Goal: Task Accomplishment & Management: Manage account settings

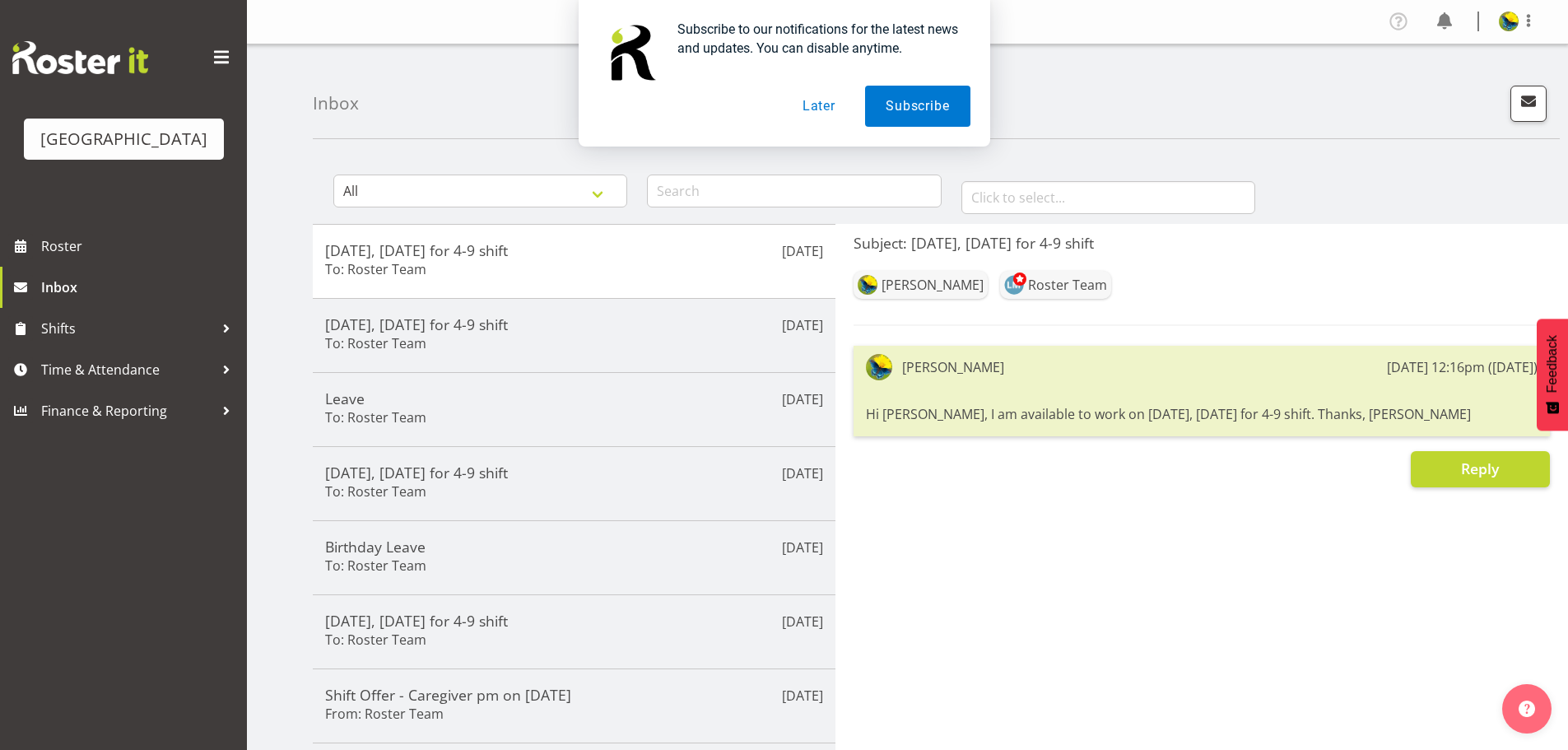
click at [814, 106] on button "Later" at bounding box center [819, 106] width 74 height 41
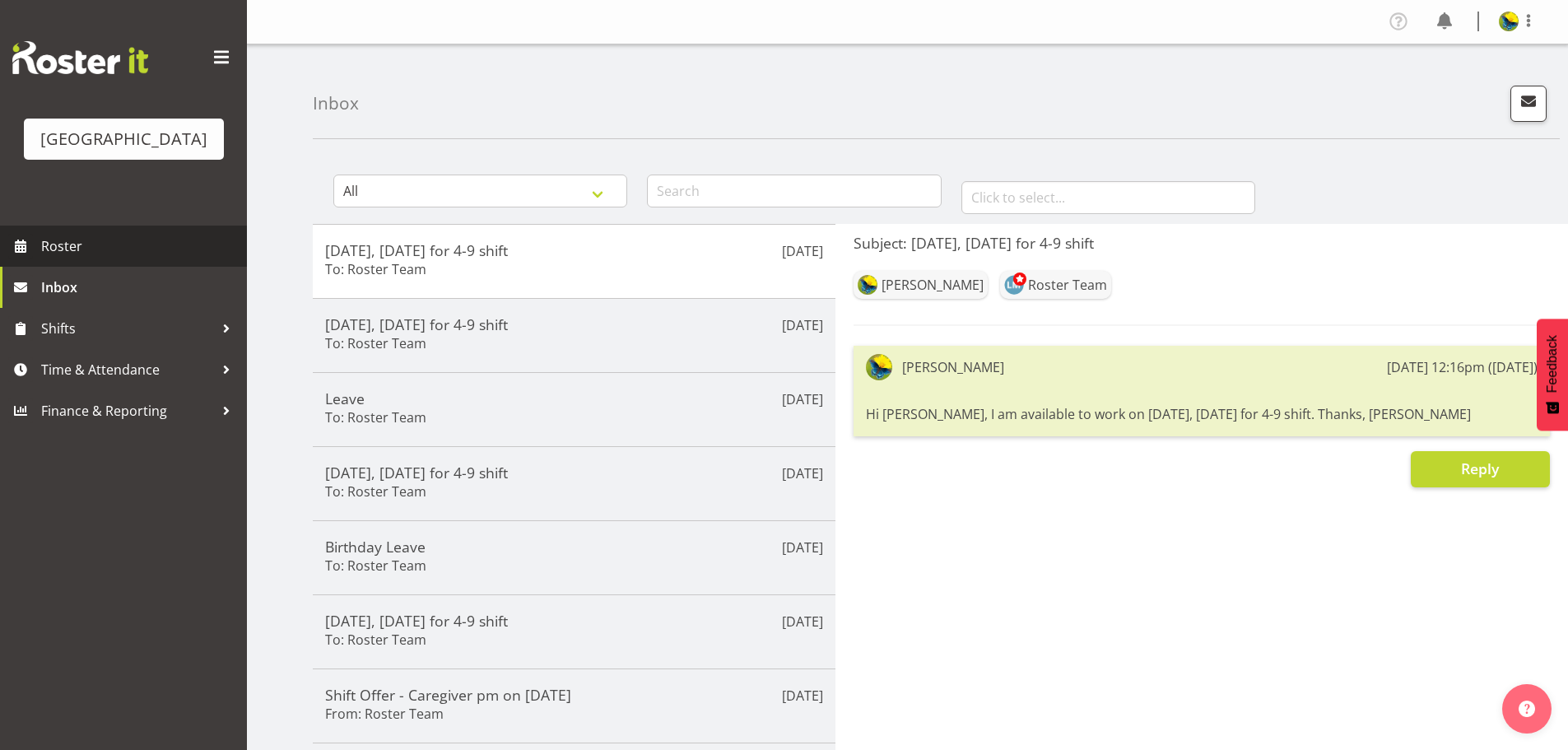
click at [170, 259] on span "Roster" at bounding box center [139, 246] width 197 height 25
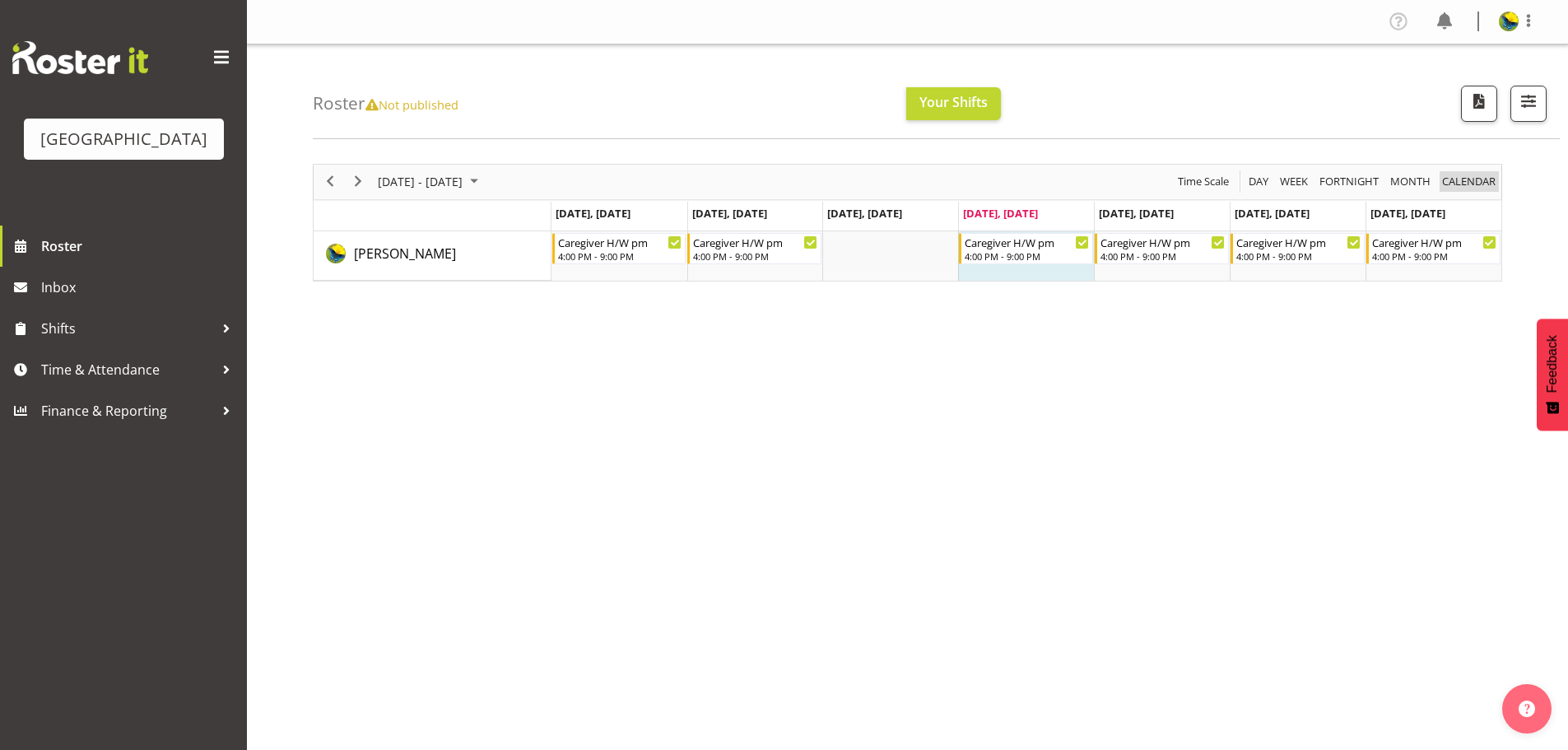
click at [1464, 191] on span "calendar" at bounding box center [1469, 181] width 57 height 20
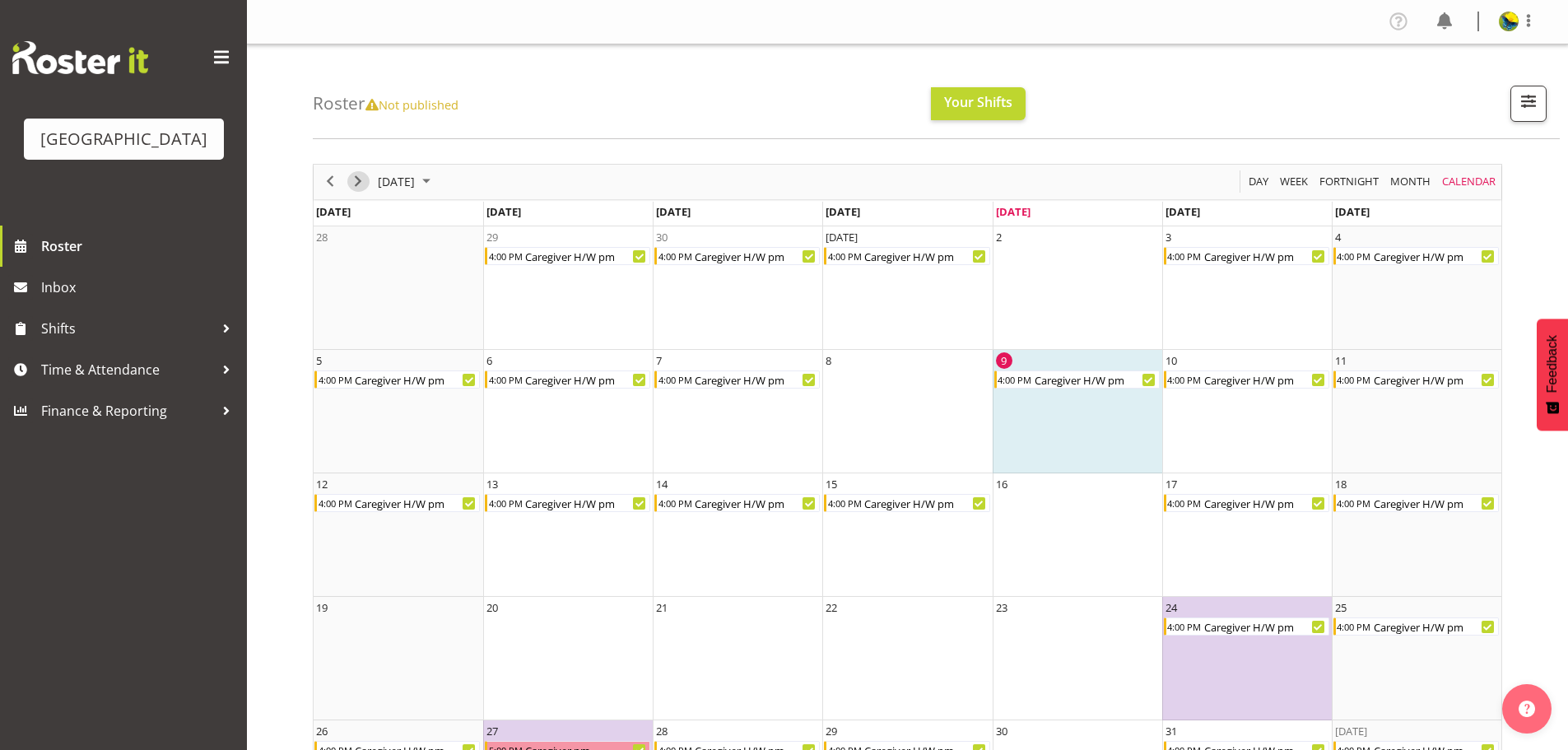
click at [364, 182] on span "Next" at bounding box center [358, 181] width 20 height 20
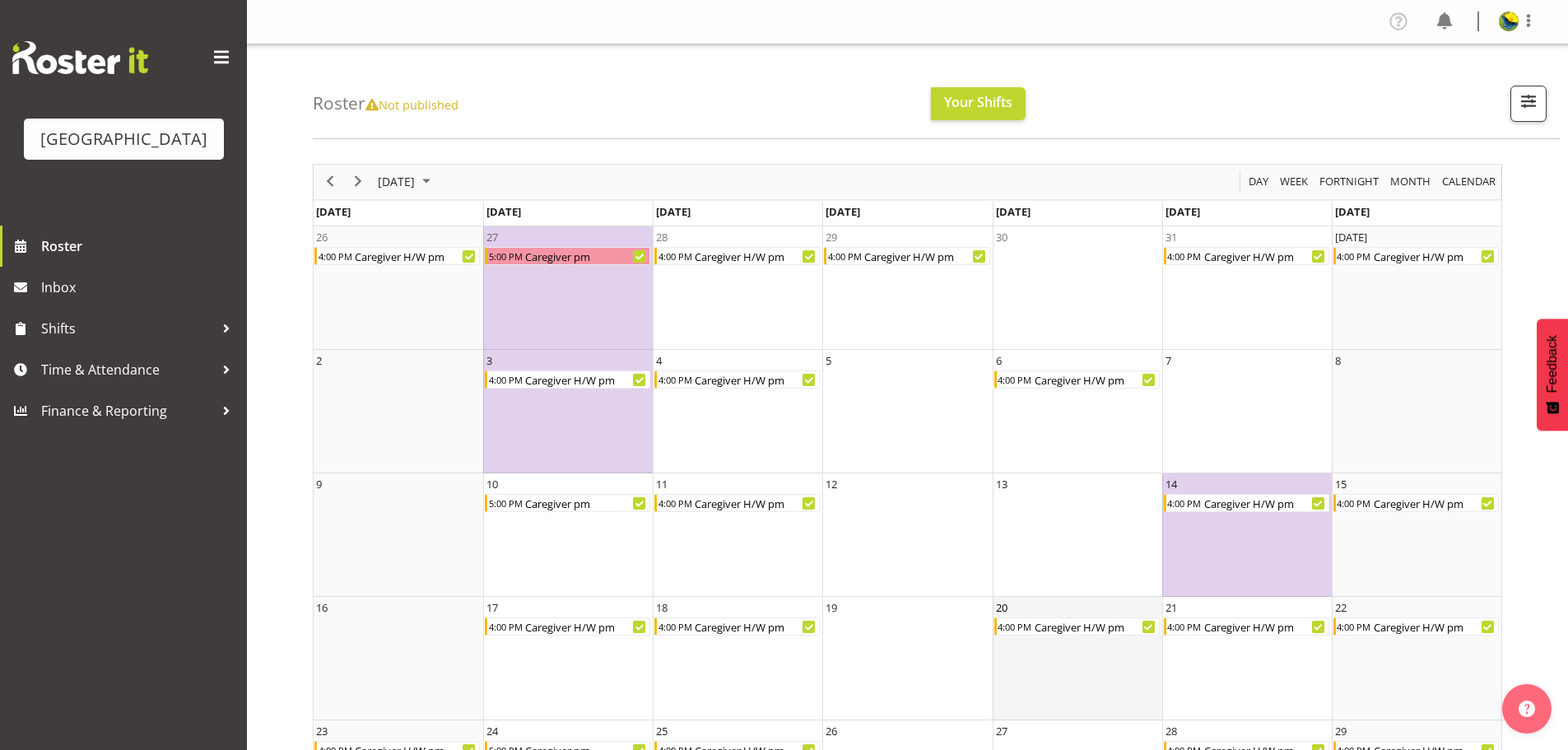
scroll to position [238, 0]
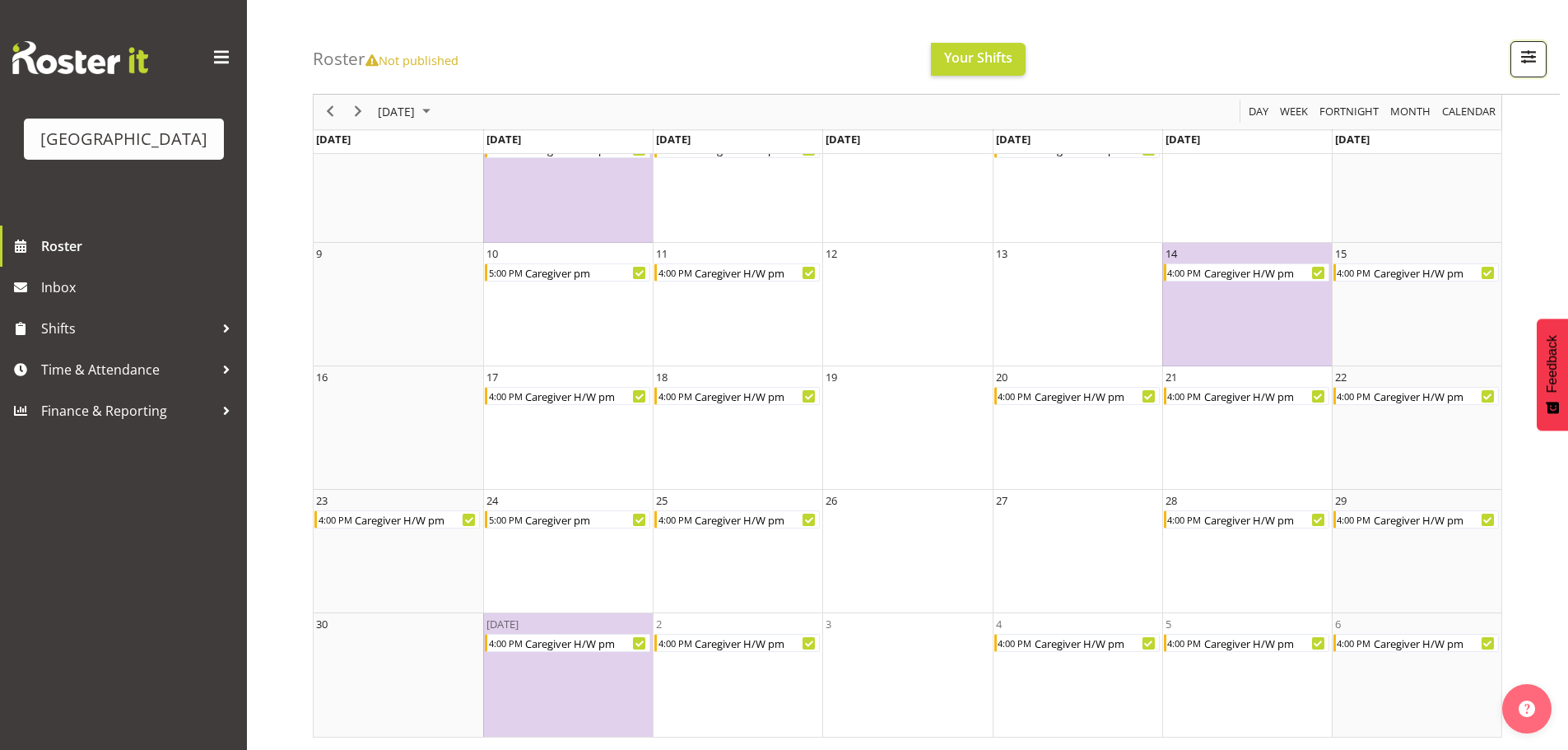
click at [1528, 62] on span "button" at bounding box center [1529, 57] width 21 height 21
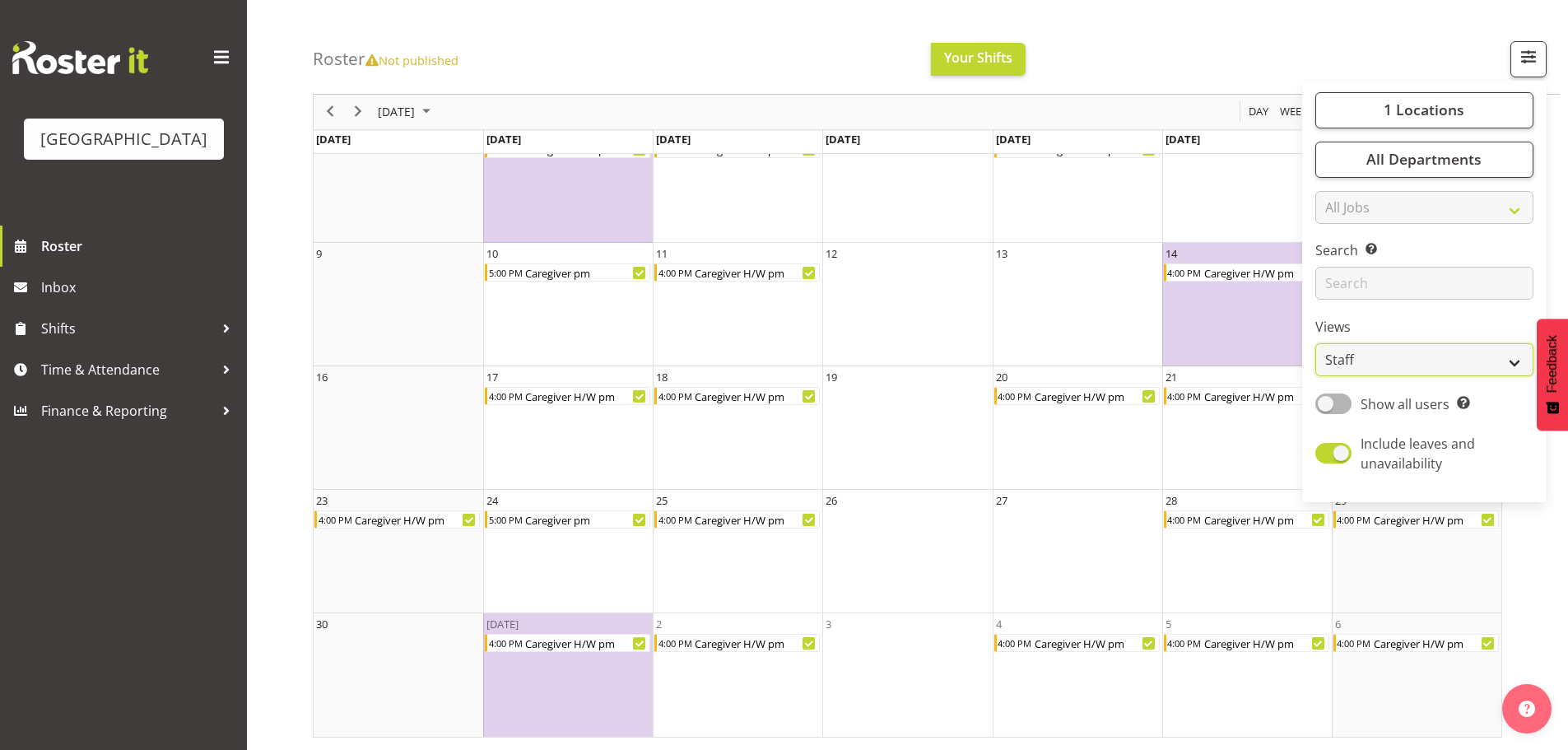
click at [1506, 377] on select "Staff Role Shift - Horizontal Shift - Vertical Staff - Location" at bounding box center [1425, 361] width 218 height 33
select select "shift"
click at [1316, 377] on select "Staff Role Shift - Horizontal Shift - Vertical Staff - Location" at bounding box center [1425, 361] width 218 height 33
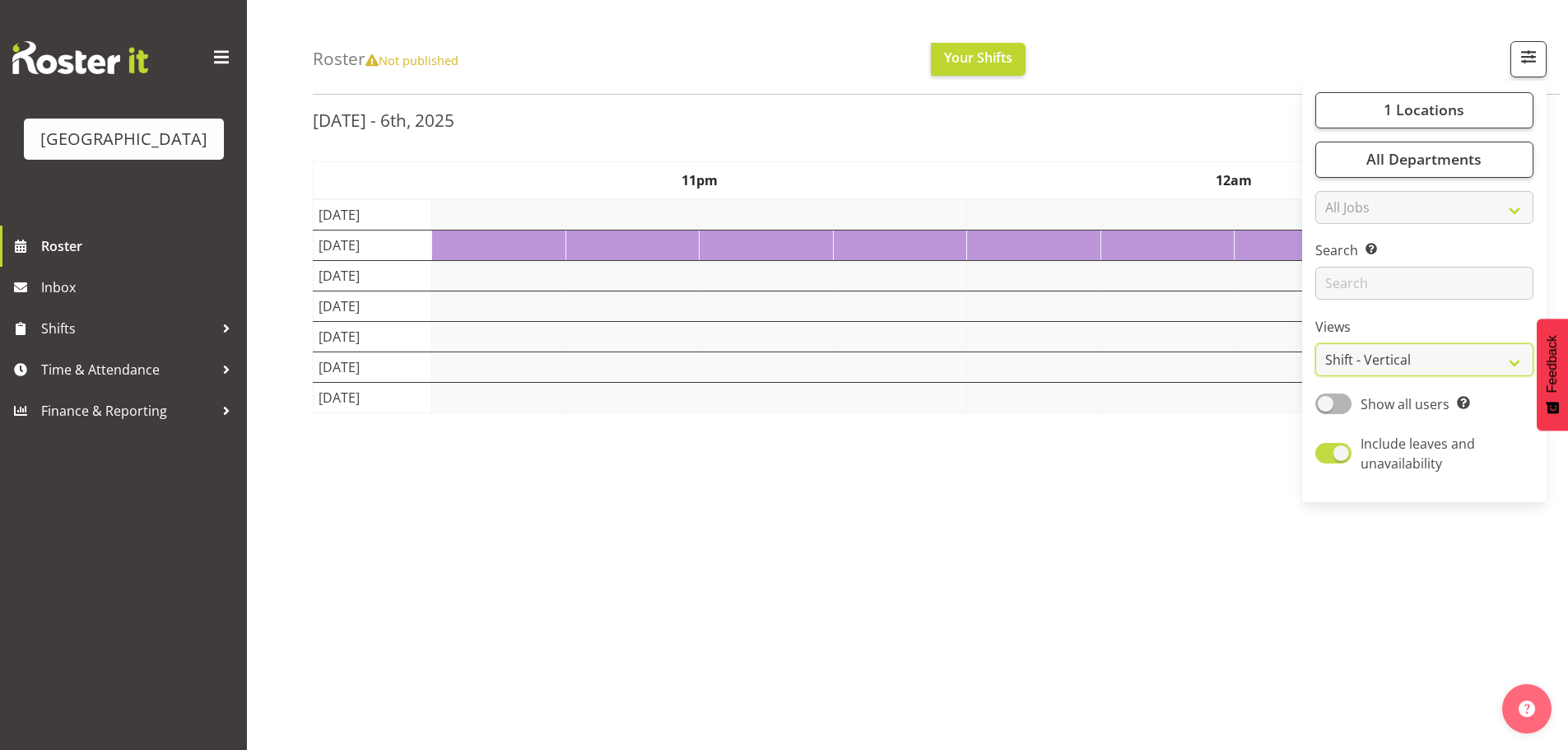
scroll to position [238, 0]
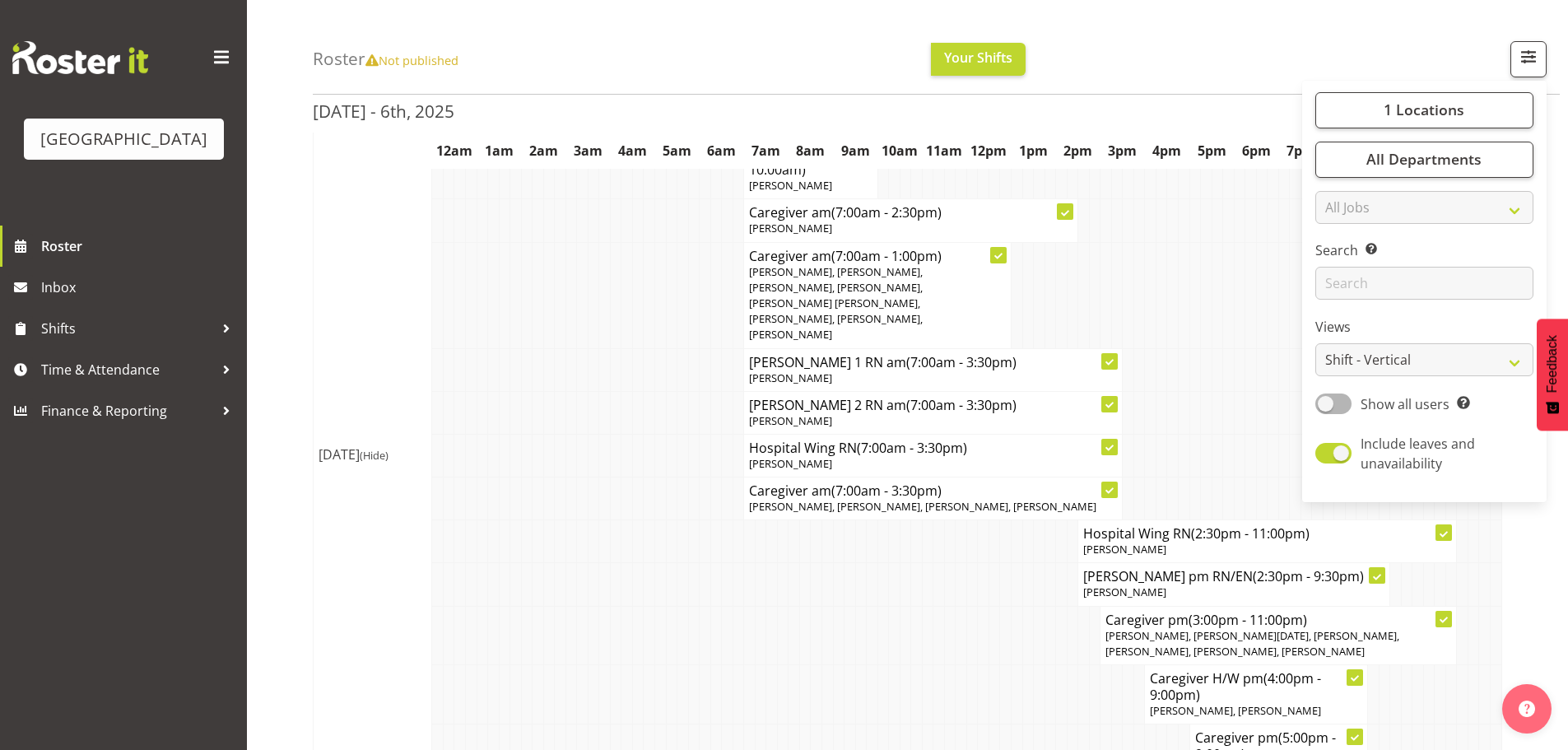
click at [1104, 43] on div "Roster Not published Your Shifts 1 Locations [GEOGRAPHIC_DATA] Kitchen [GEOGRAP…" at bounding box center [936, 47] width 1248 height 94
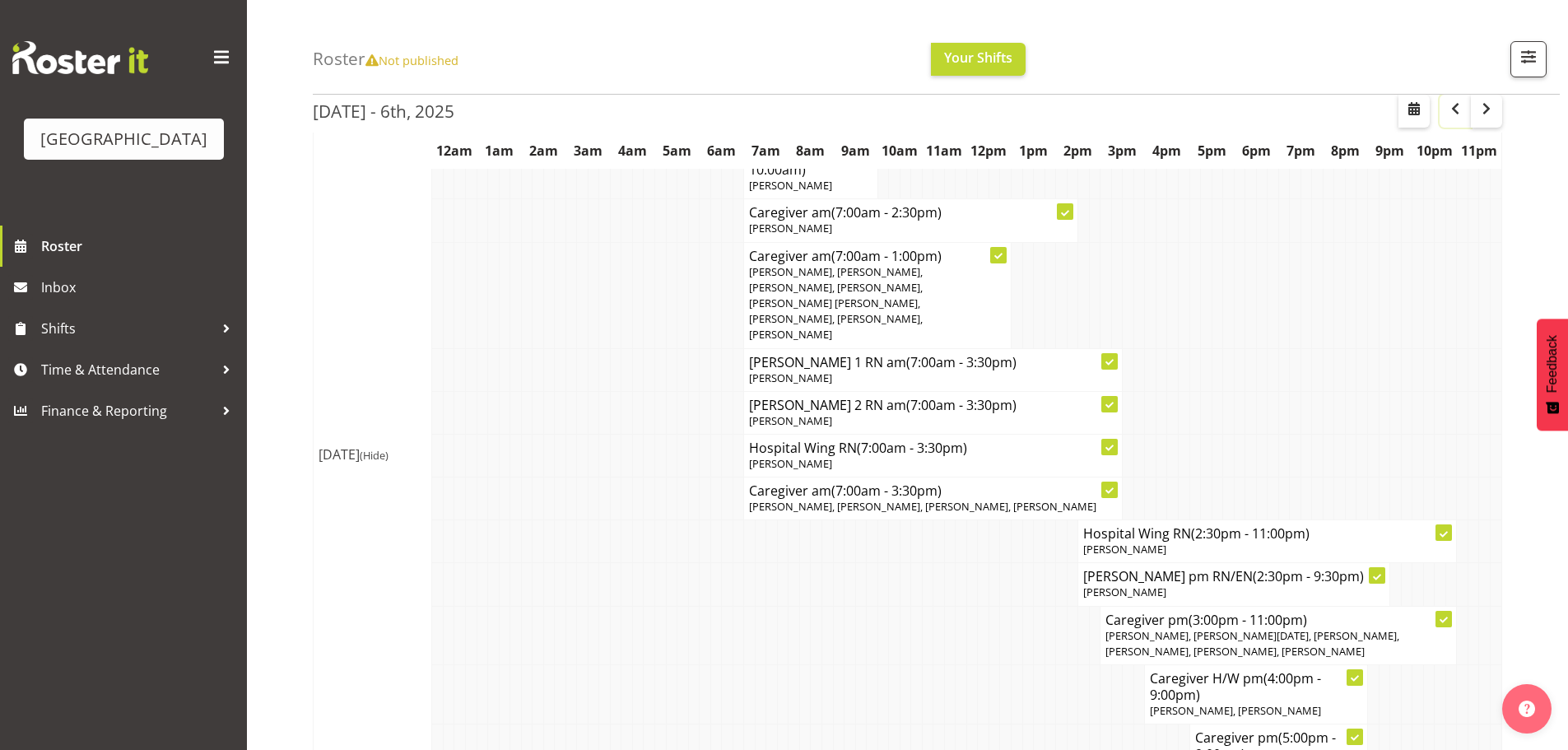
click at [1452, 117] on span "button" at bounding box center [1455, 109] width 20 height 20
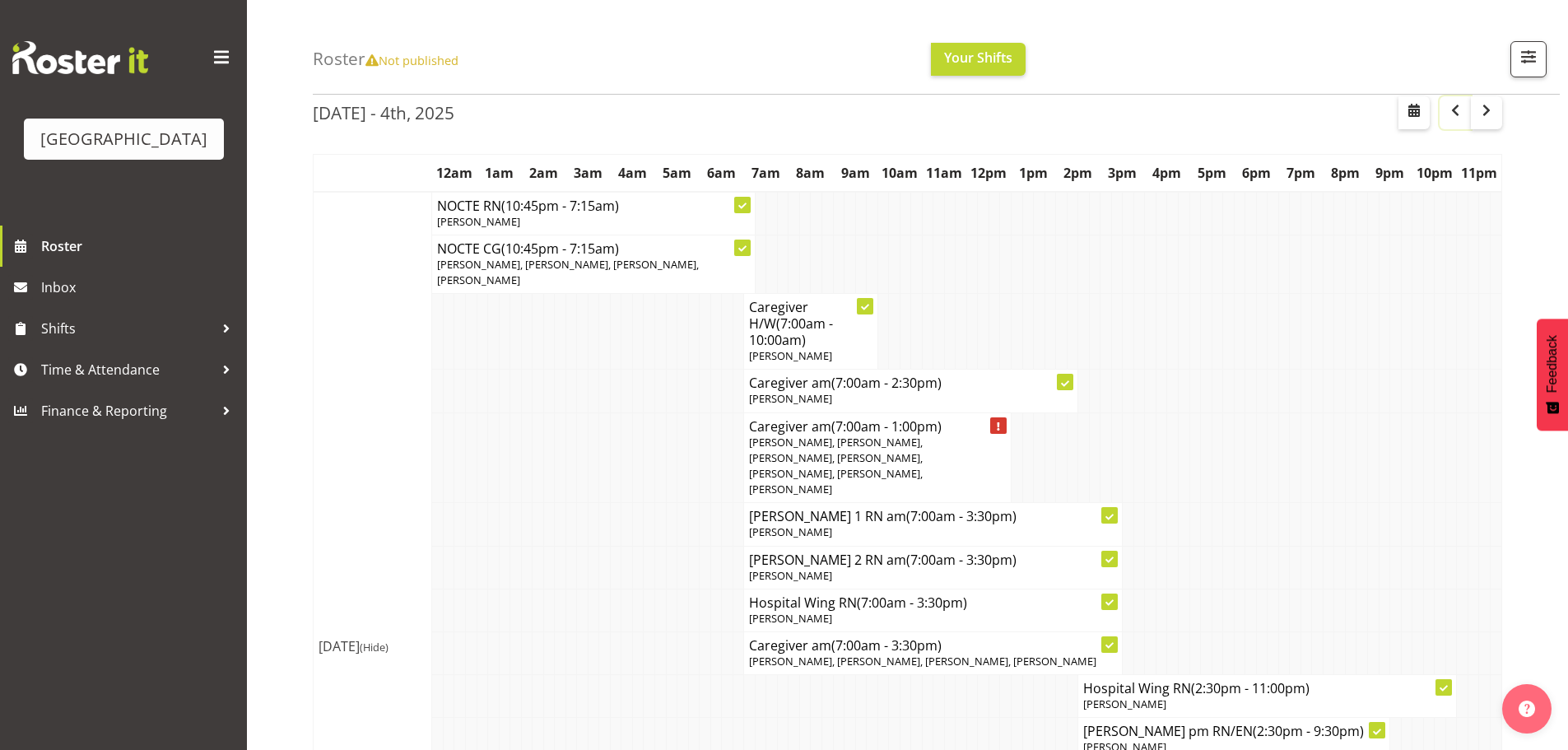
scroll to position [238, 0]
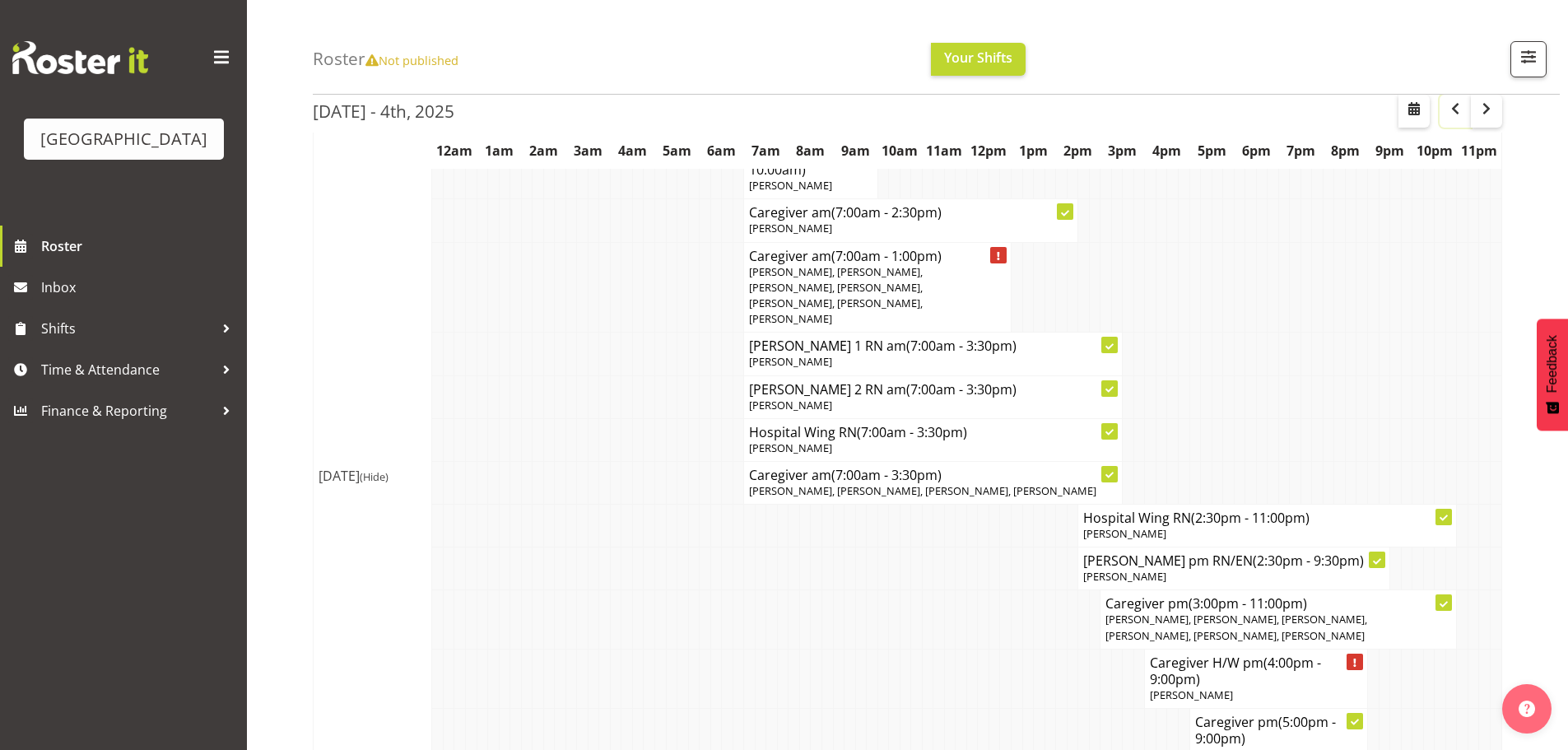
click at [1452, 118] on span "button" at bounding box center [1455, 109] width 20 height 20
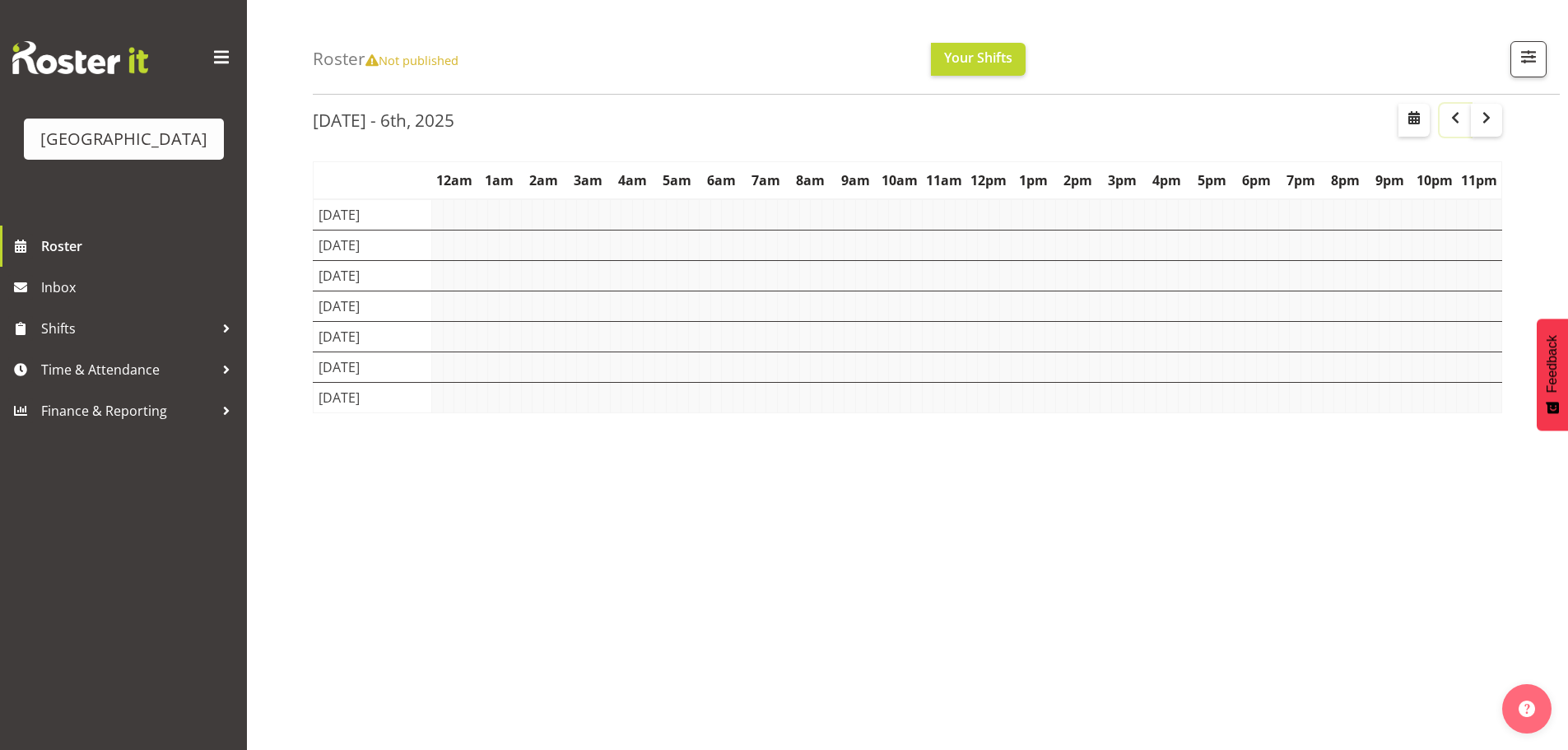
scroll to position [67, 0]
click at [1452, 119] on span "button" at bounding box center [1455, 117] width 20 height 20
click at [1483, 128] on button "button" at bounding box center [1486, 120] width 32 height 33
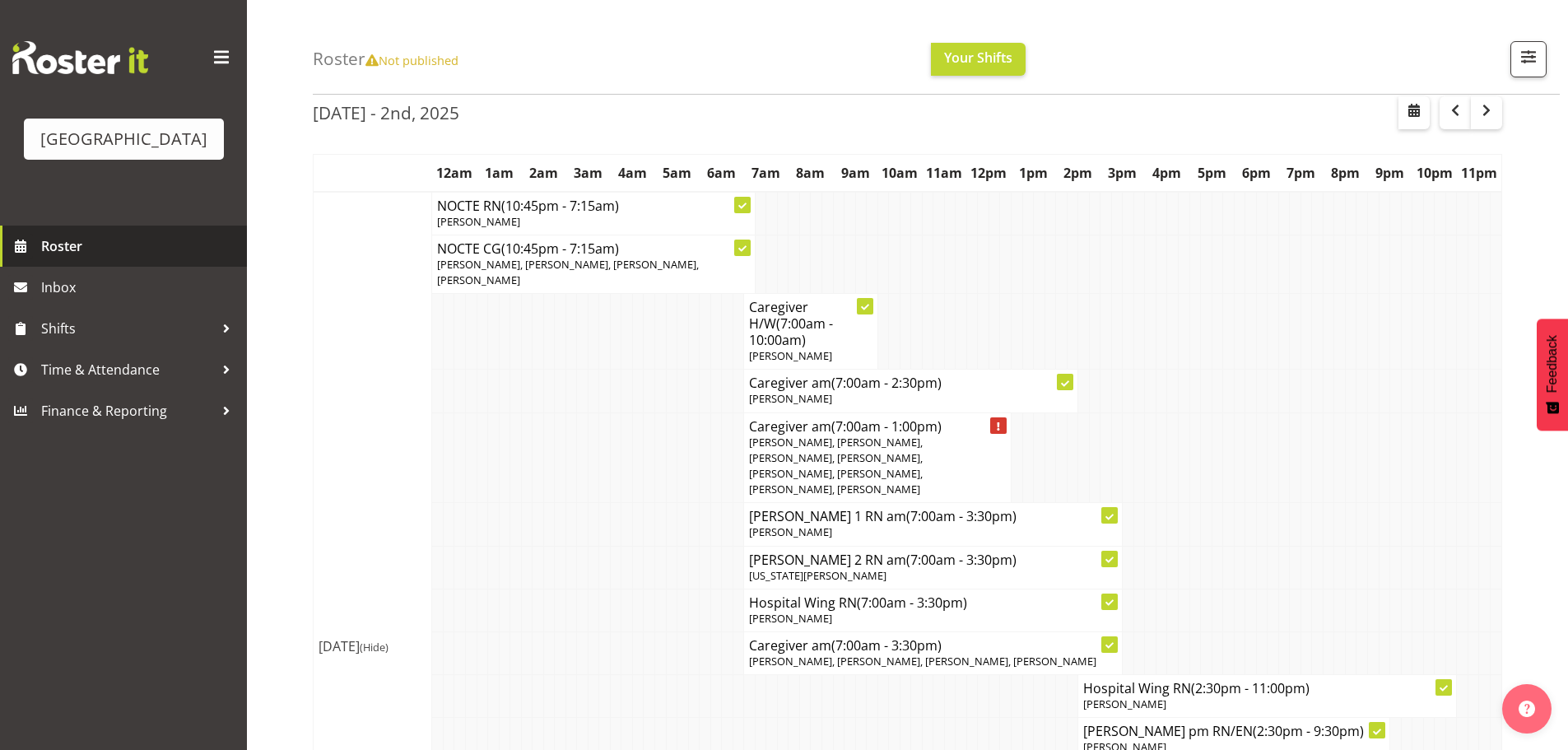
click at [134, 259] on span "Roster" at bounding box center [139, 246] width 197 height 25
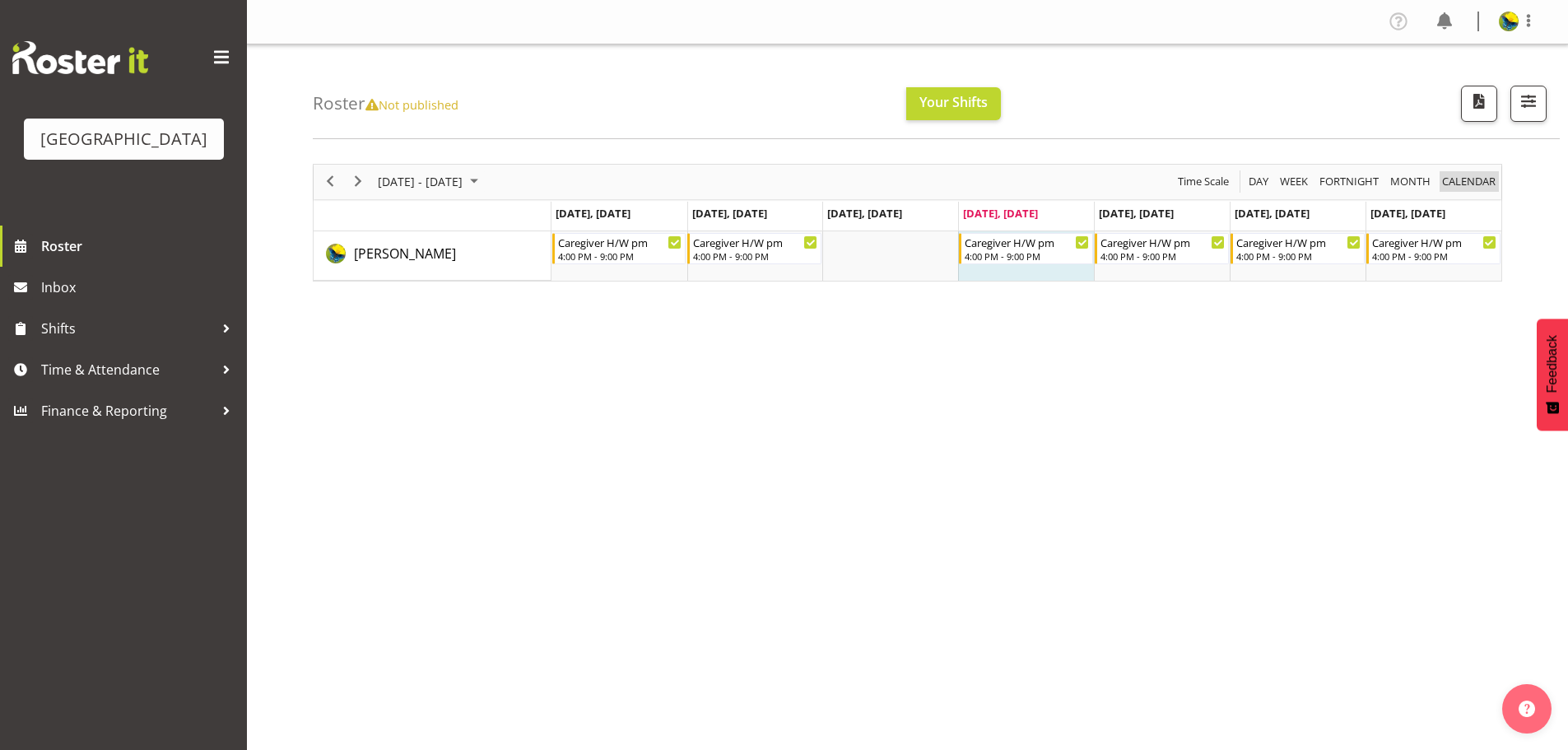
click at [1481, 190] on span "calendar" at bounding box center [1469, 181] width 57 height 20
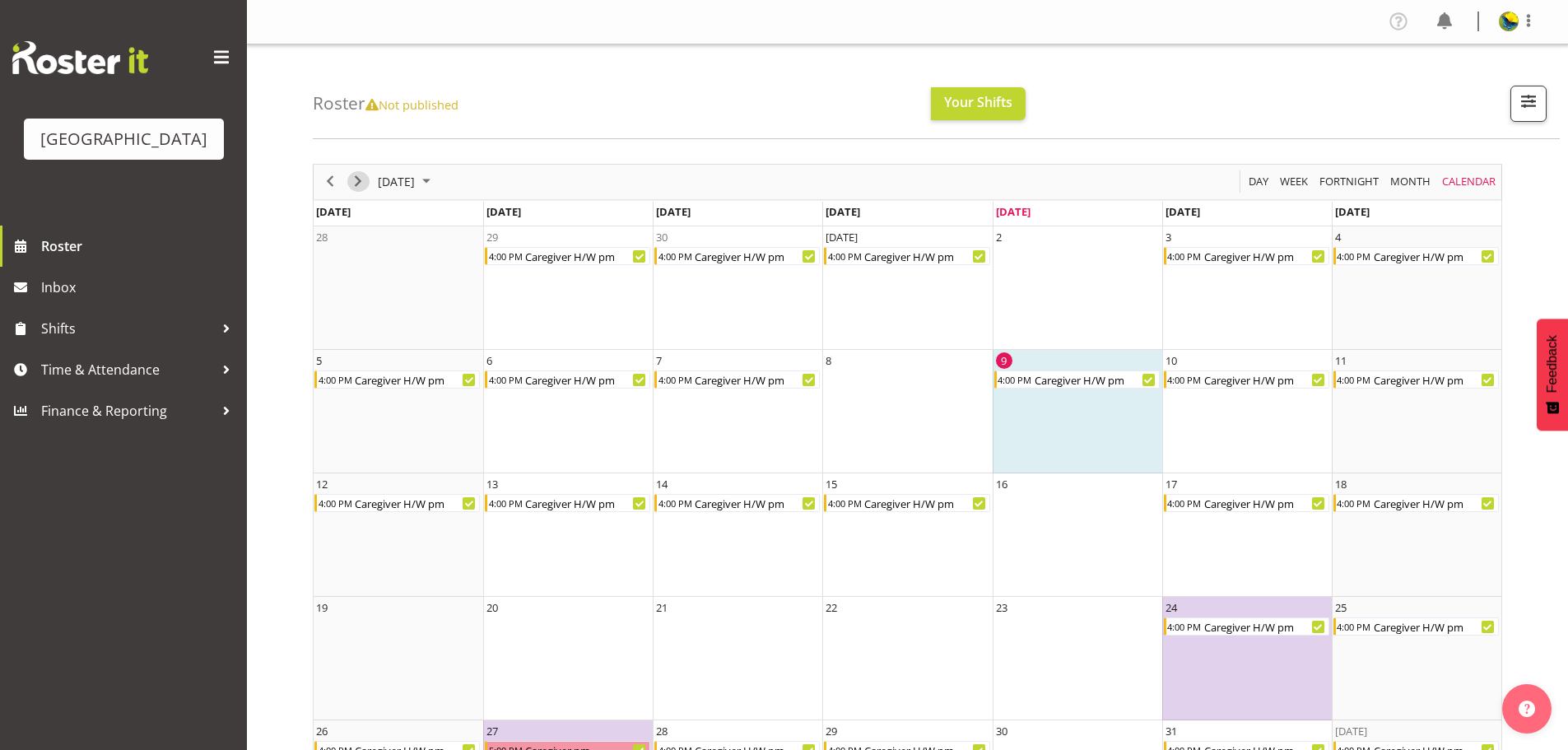
click at [351, 190] on span "Next" at bounding box center [358, 181] width 20 height 20
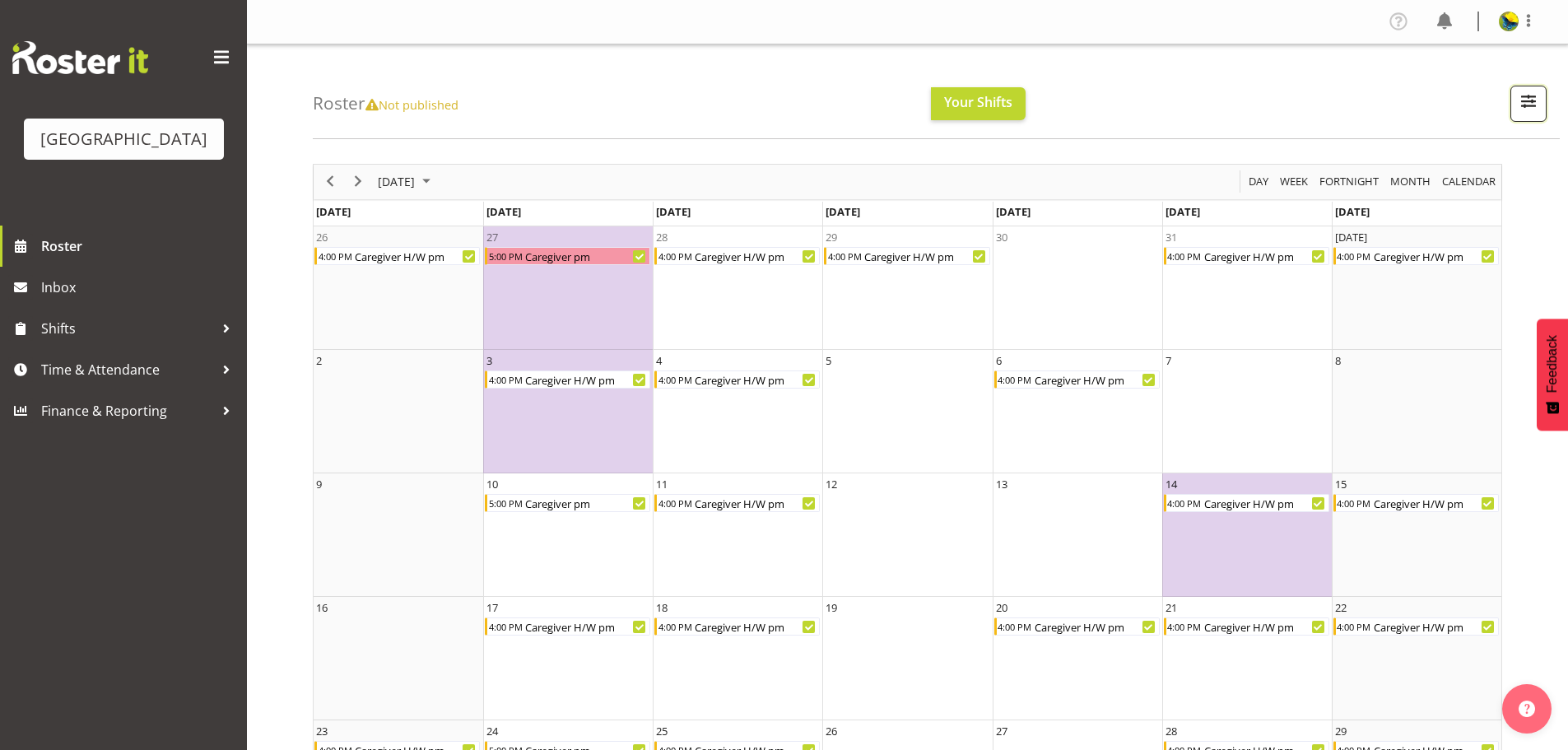
click at [1520, 111] on span "button" at bounding box center [1529, 101] width 21 height 21
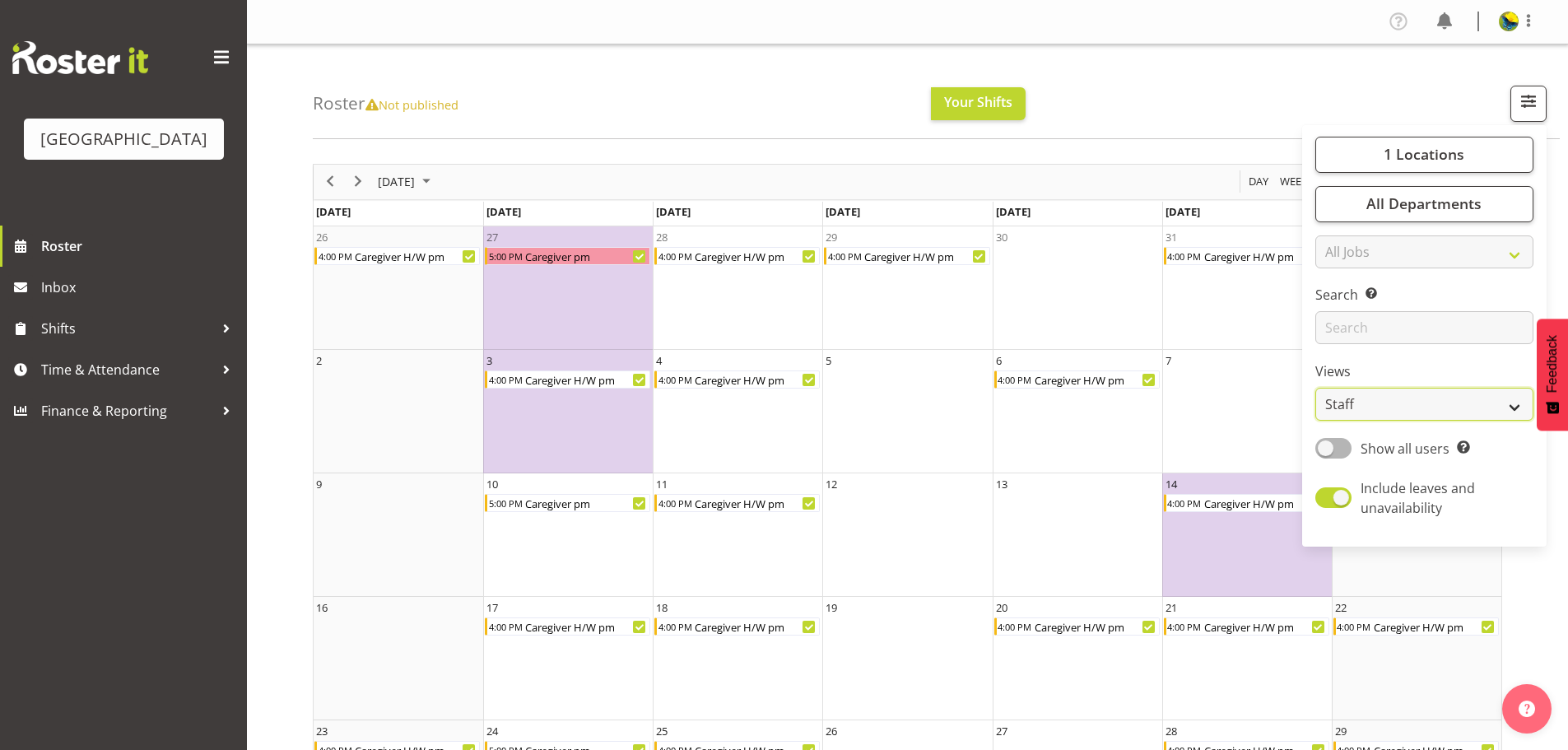
click at [1451, 420] on select "Staff Role Shift - Horizontal Shift - Vertical Staff - Location" at bounding box center [1425, 404] width 218 height 33
select select "shiftH"
click at [1316, 420] on select "Staff Role Shift - Horizontal Shift - Vertical Staff - Location" at bounding box center [1425, 404] width 218 height 33
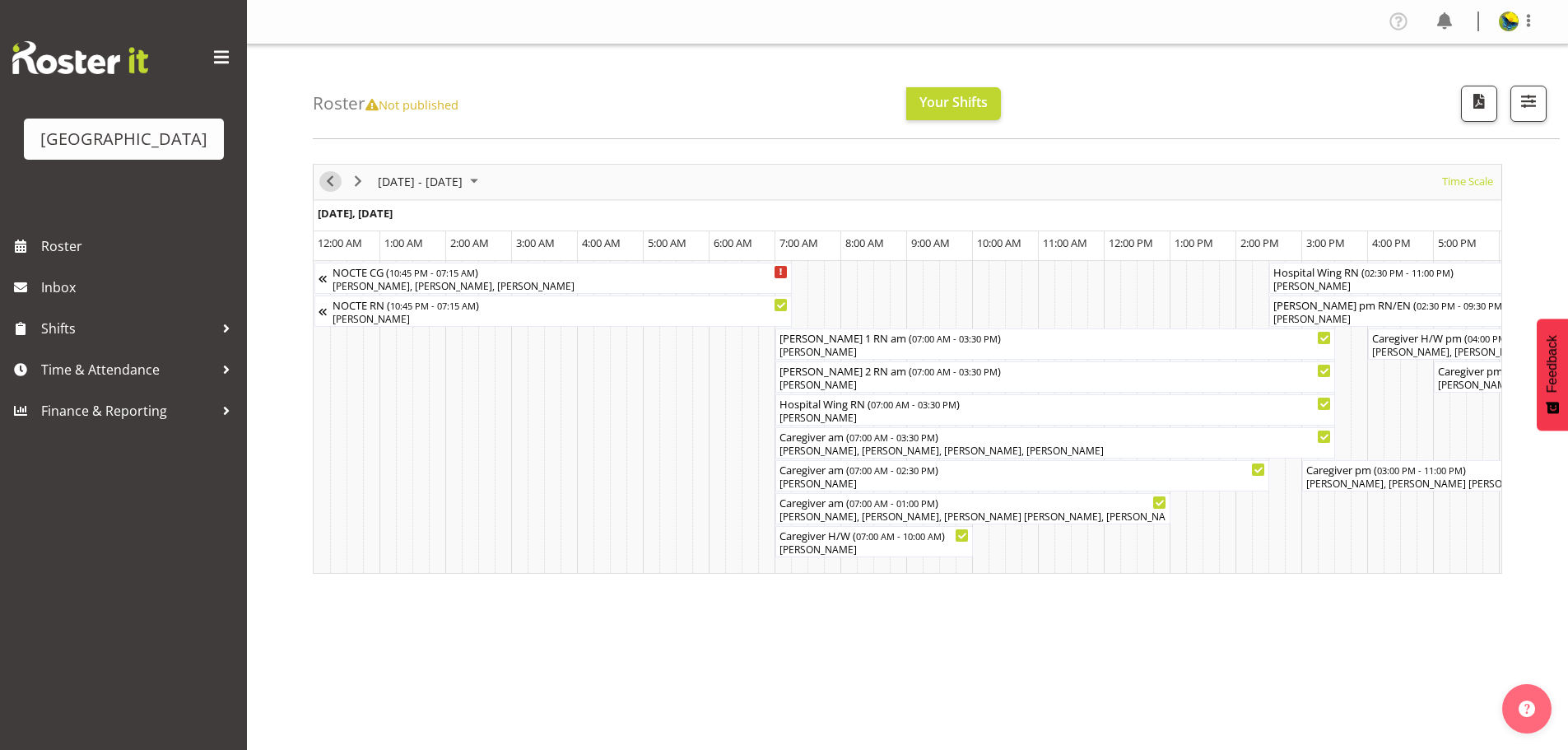
click at [331, 186] on span "Previous" at bounding box center [330, 181] width 20 height 20
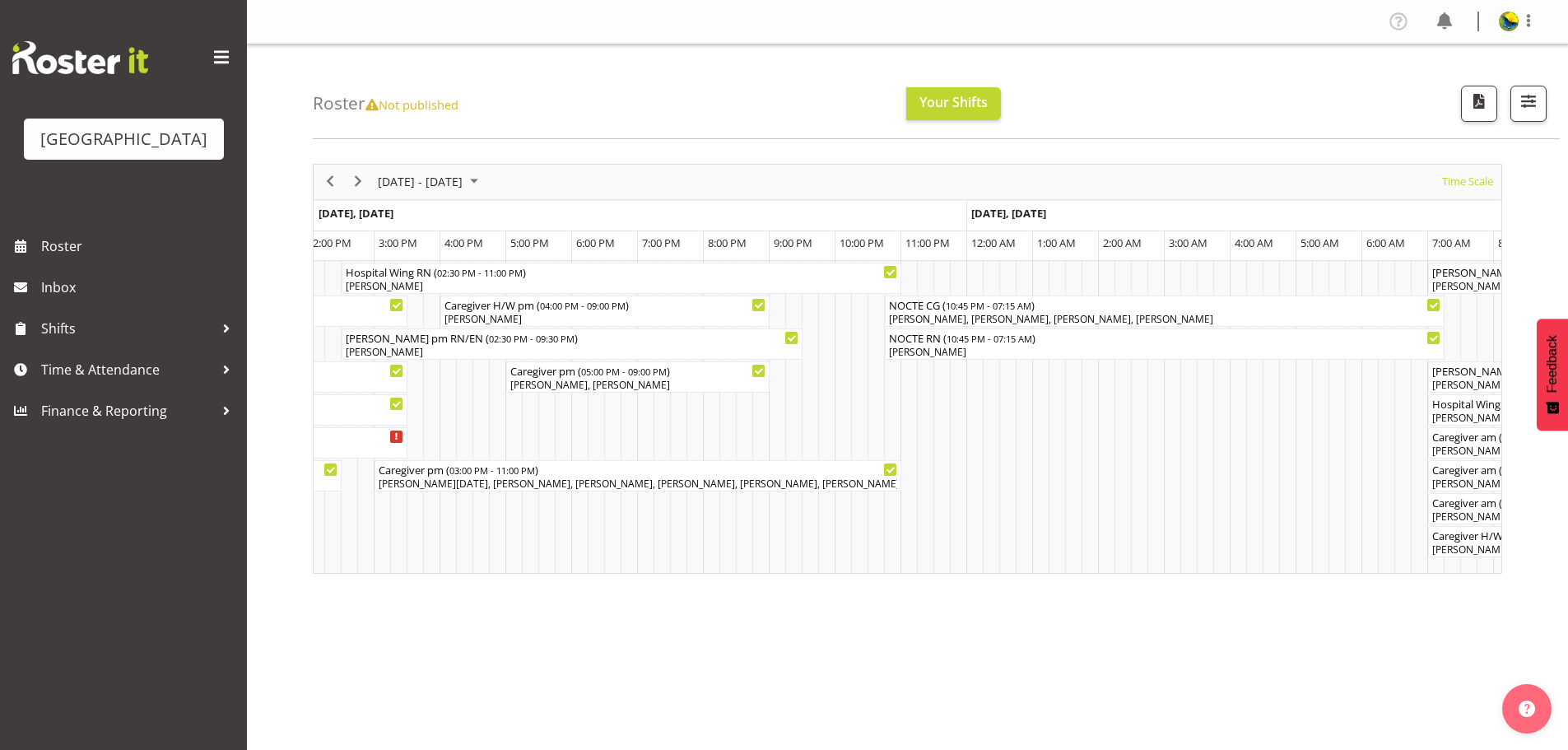
scroll to position [0, 4082]
click at [362, 188] on span "Next" at bounding box center [358, 181] width 20 height 20
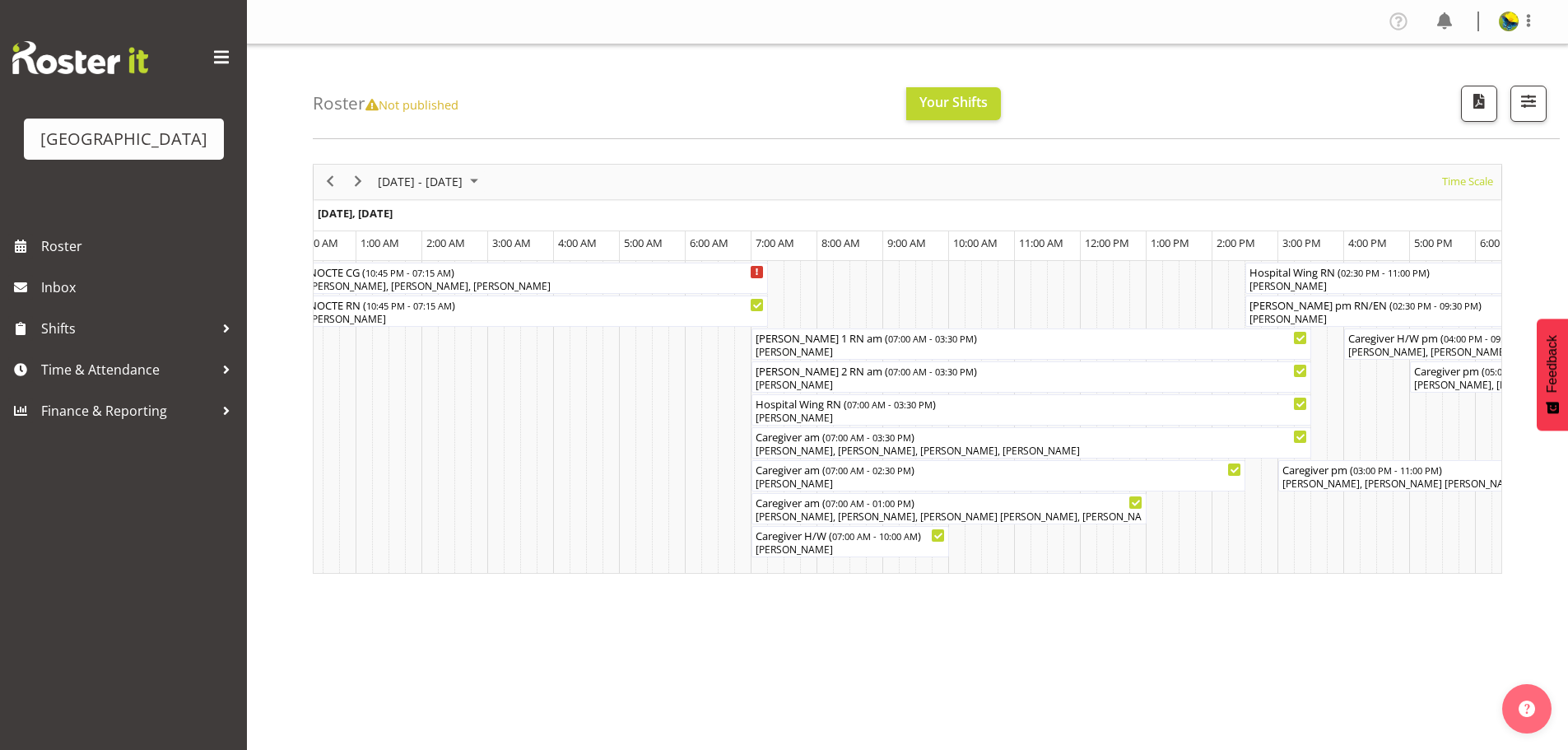
scroll to position [0, 204]
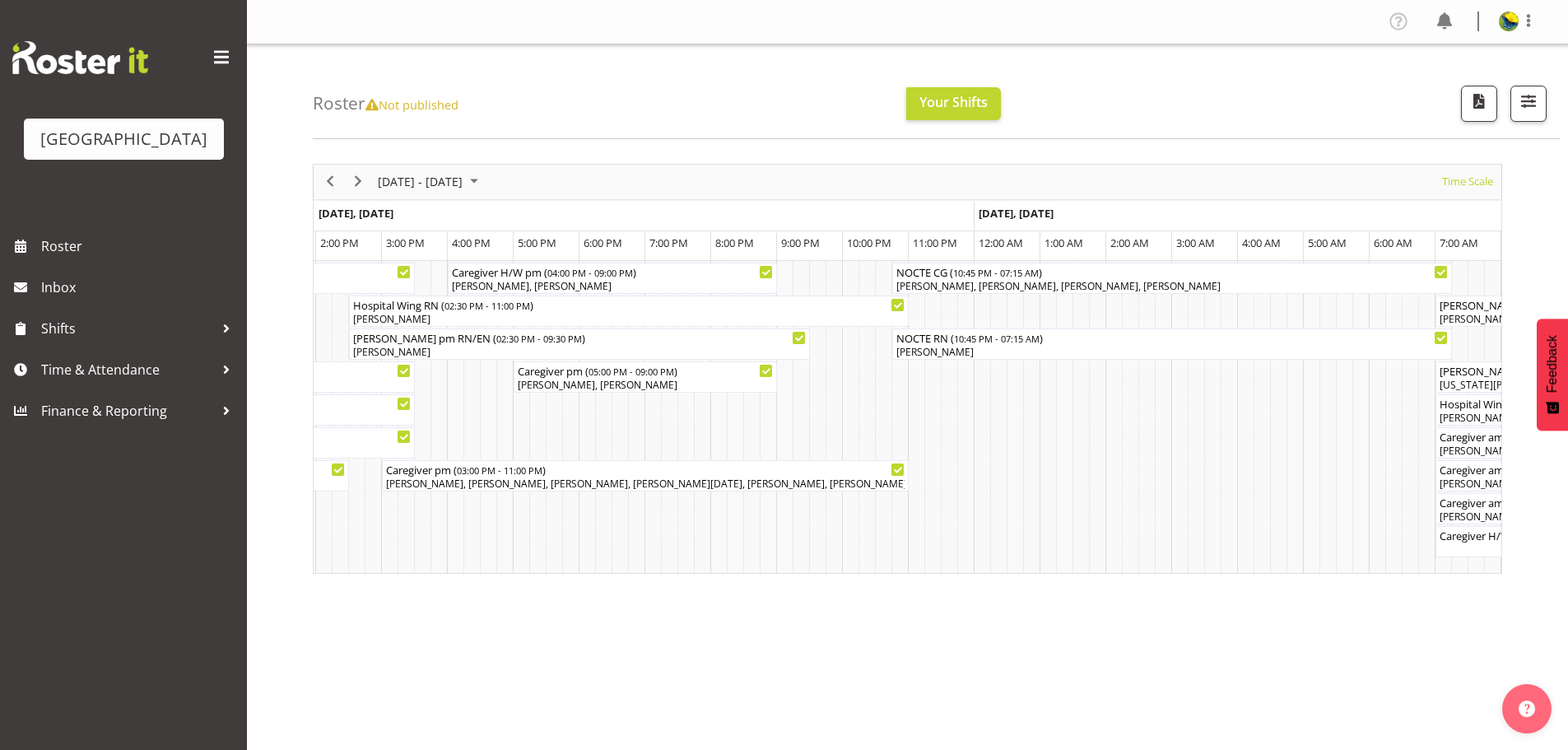
drag, startPoint x: 1328, startPoint y: 579, endPoint x: 1376, endPoint y: 588, distance: 48.8
click at [1376, 573] on div "NOCTE CG ( 10:45 PM - 07:15 AM ) Elena Kartashova, Shiena Murakami, Wilzon Abul…" at bounding box center [907, 416] width 1188 height 312
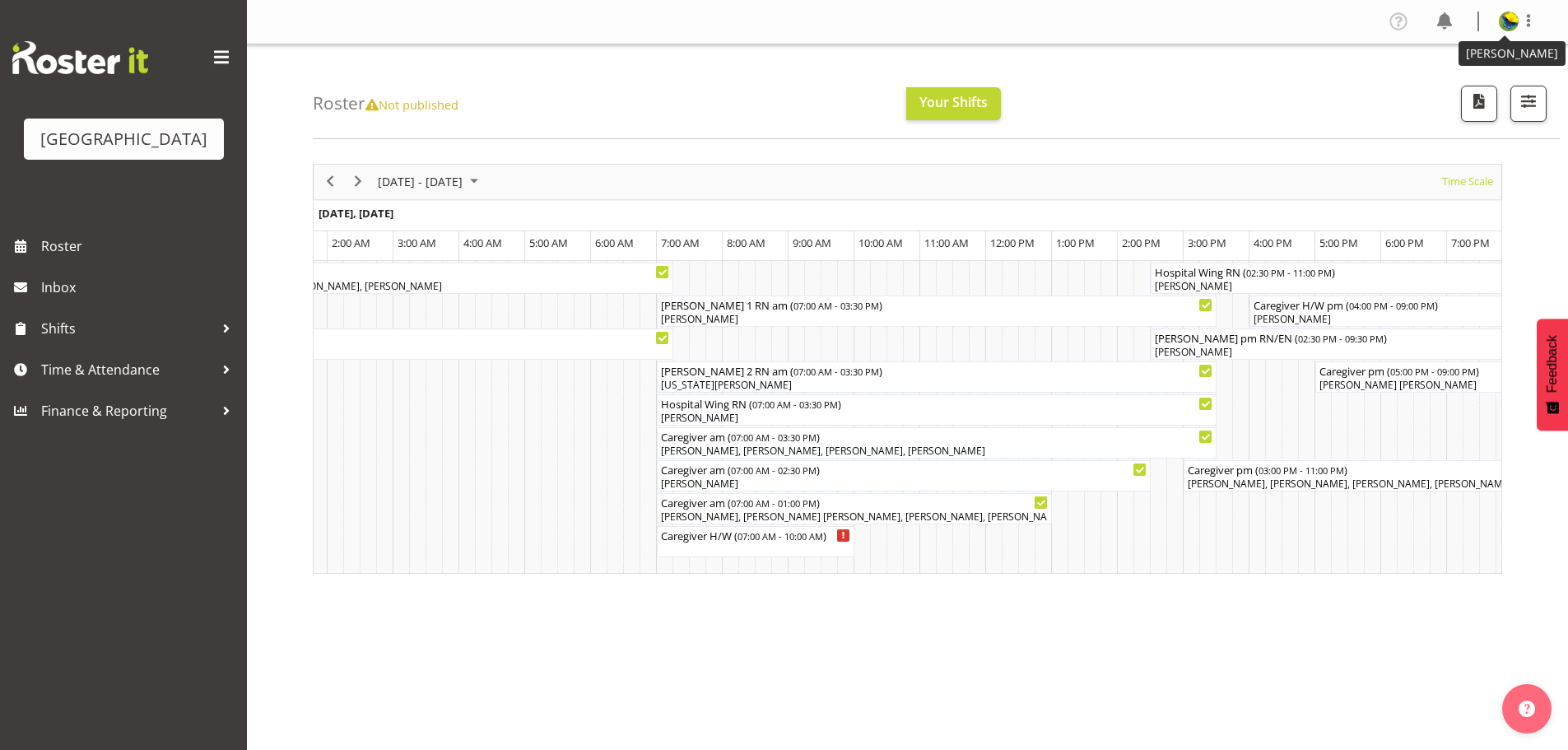
click at [1505, 29] on img at bounding box center [1508, 21] width 20 height 20
click at [1473, 94] on link "Log Out" at bounding box center [1459, 86] width 158 height 30
